Goal: Check status: Check status

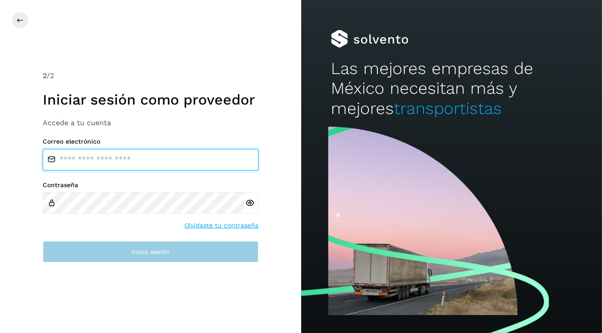
type input "**********"
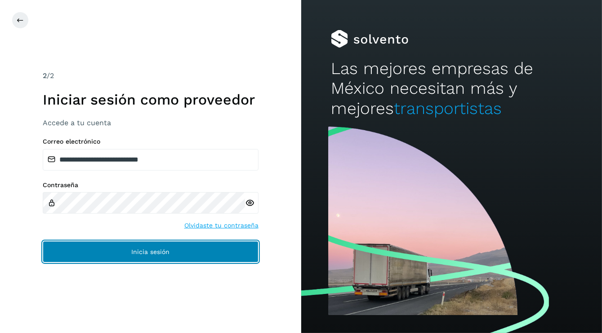
click at [137, 256] on button "Inicia sesión" at bounding box center [151, 252] width 216 height 22
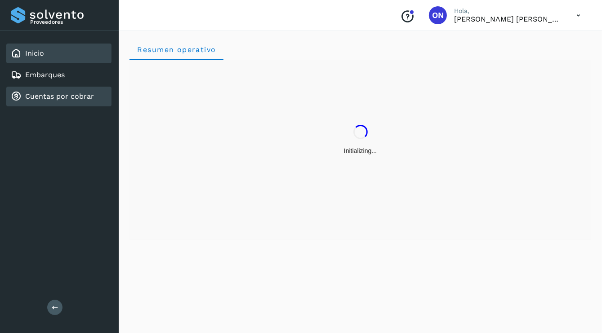
click at [52, 93] on link "Cuentas por cobrar" at bounding box center [59, 96] width 69 height 9
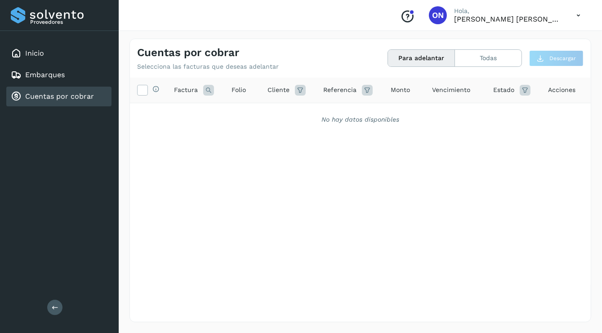
click at [75, 96] on link "Cuentas por cobrar" at bounding box center [59, 96] width 69 height 9
click at [492, 53] on button "Todas" at bounding box center [488, 58] width 66 height 17
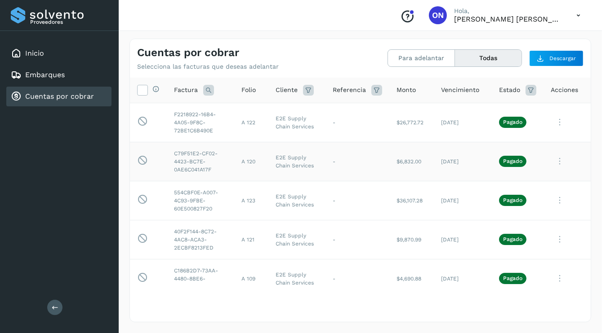
click at [554, 162] on icon at bounding box center [559, 161] width 18 height 18
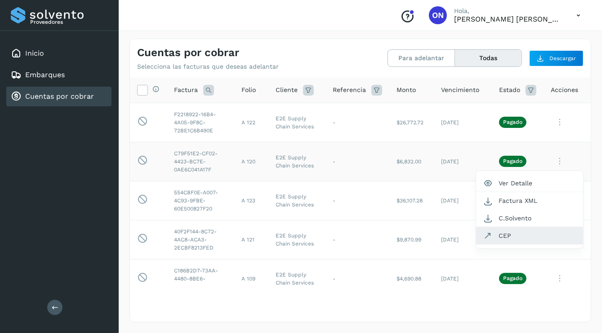
click at [503, 231] on button "CEP" at bounding box center [529, 235] width 107 height 17
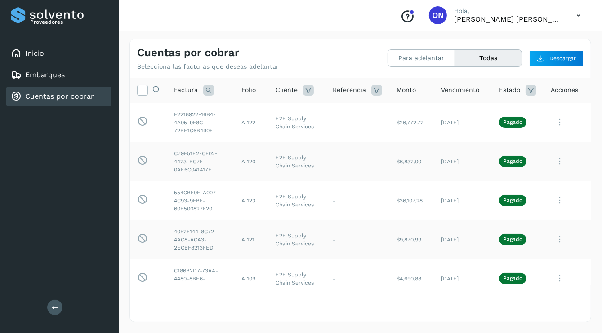
click at [552, 240] on icon at bounding box center [559, 239] width 18 height 18
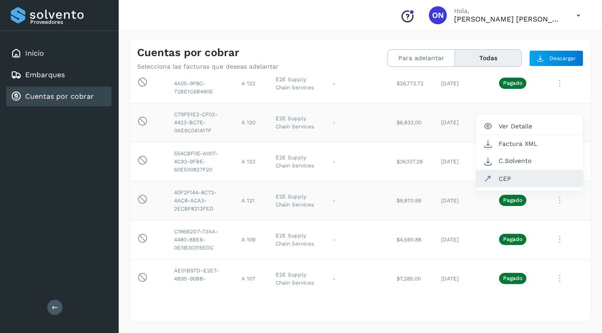
click at [499, 176] on button "CEP" at bounding box center [529, 178] width 107 height 17
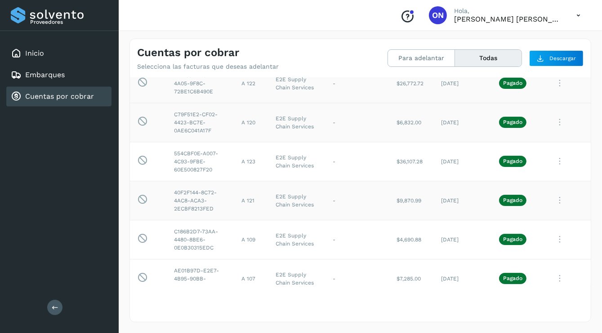
click at [552, 85] on icon at bounding box center [559, 83] width 18 height 18
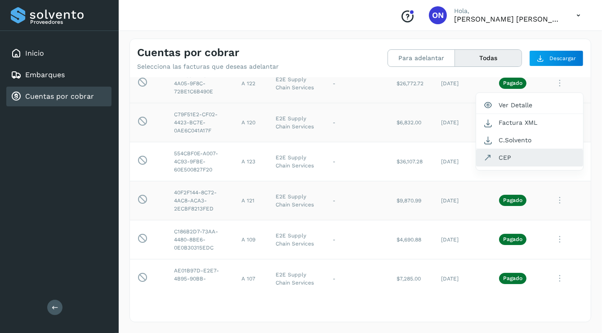
click at [496, 154] on button "CEP" at bounding box center [529, 157] width 107 height 17
click at [554, 160] on icon at bounding box center [559, 161] width 18 height 18
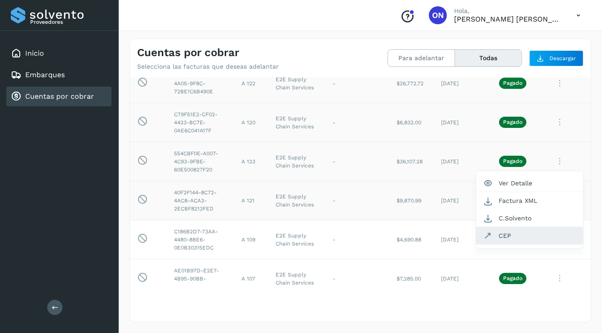
click at [498, 233] on button "CEP" at bounding box center [529, 235] width 107 height 17
